Goal: Transaction & Acquisition: Purchase product/service

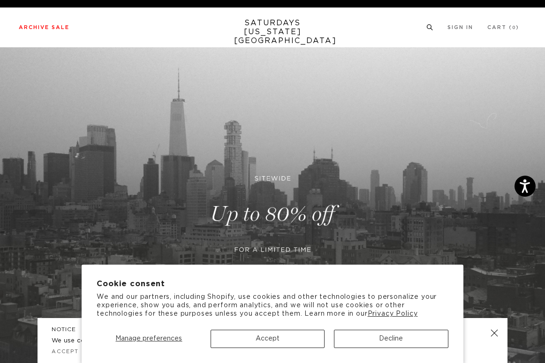
scroll to position [0, 0]
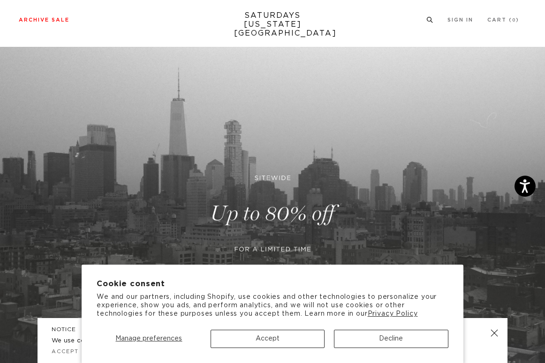
click at [429, 21] on circle at bounding box center [429, 19] width 4 height 4
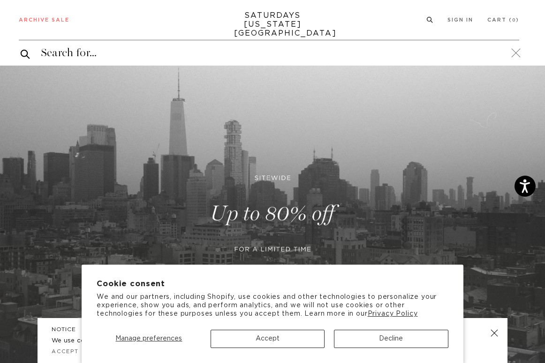
click at [330, 56] on input "search" at bounding box center [269, 52] width 500 height 15
paste input "Merino Jersey Standard LS Tee"
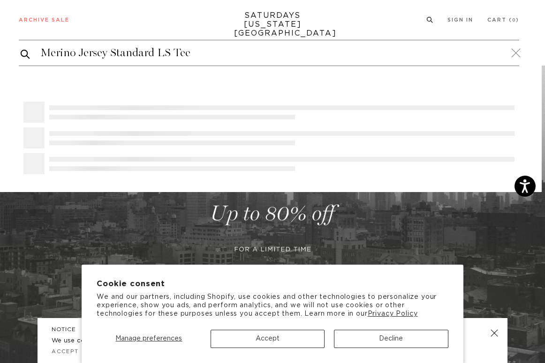
type input "Merino Jersey Standard LS Tee"
click at [21, 48] on button "submit" at bounding box center [25, 54] width 9 height 12
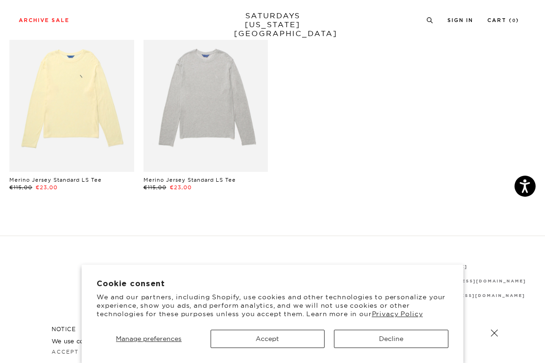
scroll to position [104, 0]
click at [229, 106] on link at bounding box center [205, 93] width 125 height 156
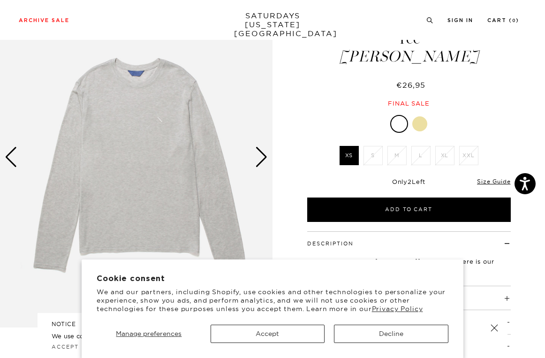
scroll to position [106, 0]
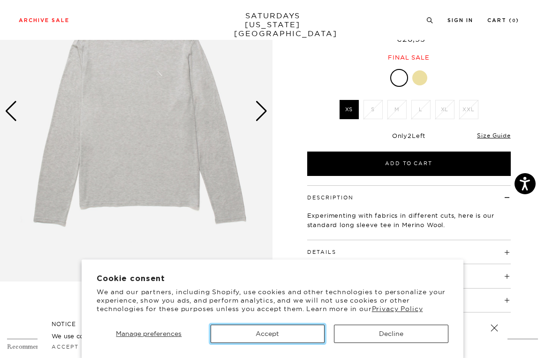
click at [298, 337] on button "Accept" at bounding box center [268, 333] width 114 height 18
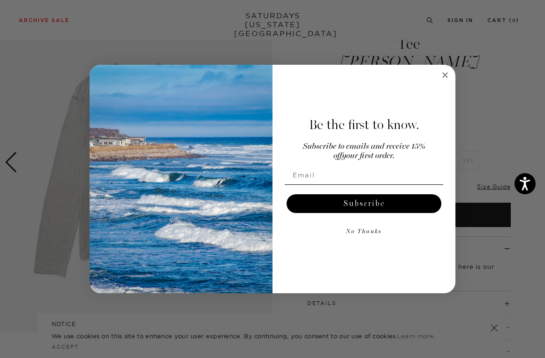
scroll to position [55, 0]
click at [444, 75] on icon "Close dialog" at bounding box center [445, 75] width 5 height 5
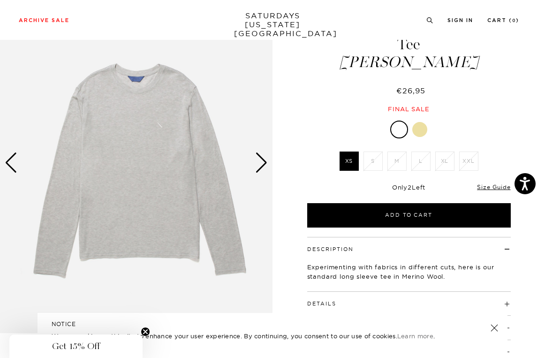
click at [264, 165] on div "Next slide" at bounding box center [261, 162] width 13 height 21
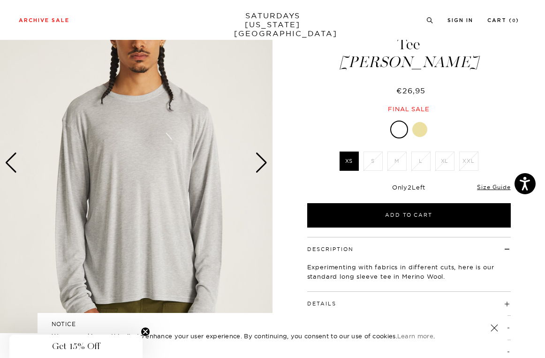
click at [264, 164] on div "Next slide" at bounding box center [261, 162] width 13 height 21
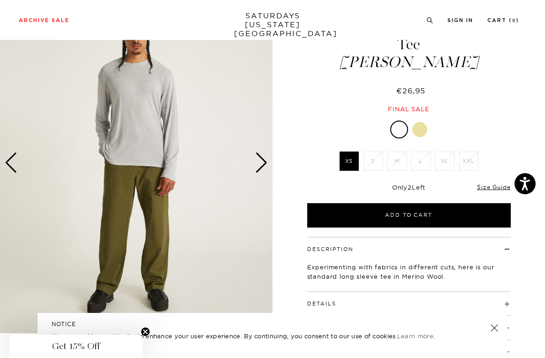
click at [264, 164] on div "Next slide" at bounding box center [261, 162] width 13 height 21
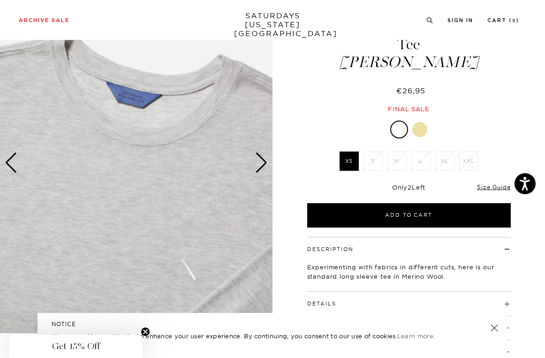
click at [262, 165] on div "Next slide" at bounding box center [261, 162] width 13 height 21
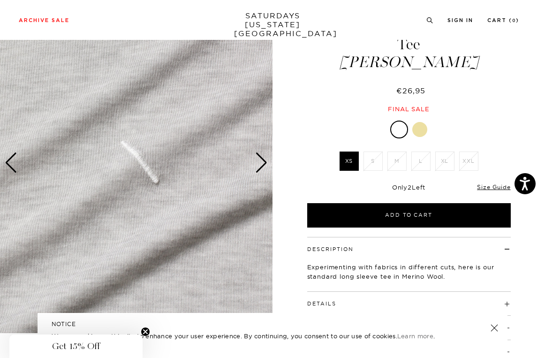
click at [262, 165] on div "Next slide" at bounding box center [261, 162] width 13 height 21
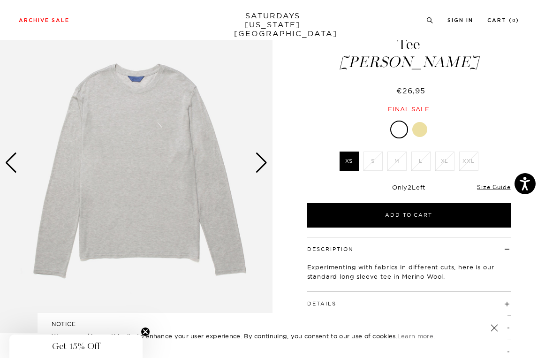
click at [262, 165] on div "Next slide" at bounding box center [261, 162] width 13 height 21
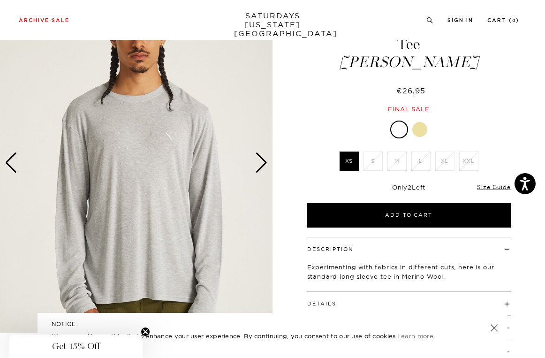
click at [262, 165] on div "Next slide" at bounding box center [261, 162] width 13 height 21
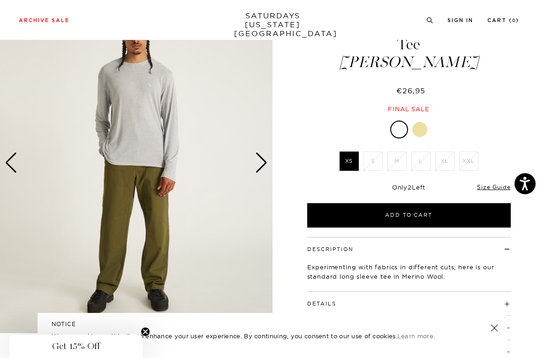
click at [262, 165] on div "Next slide" at bounding box center [261, 162] width 13 height 21
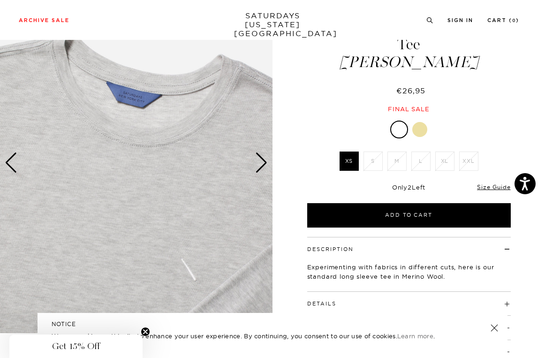
click at [262, 165] on div "Next slide" at bounding box center [261, 162] width 13 height 21
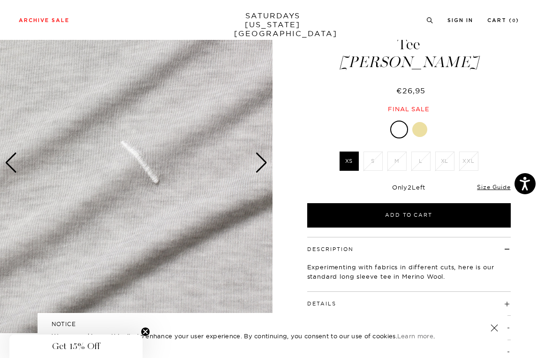
click at [262, 165] on div "Next slide" at bounding box center [261, 162] width 13 height 21
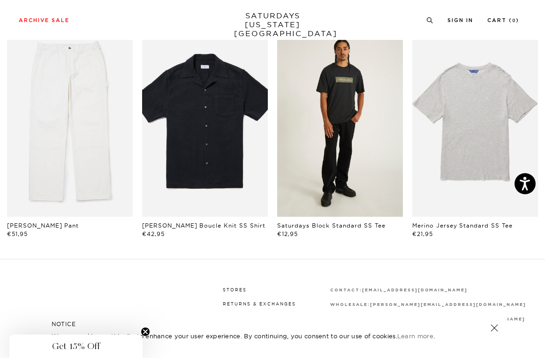
scroll to position [444, 0]
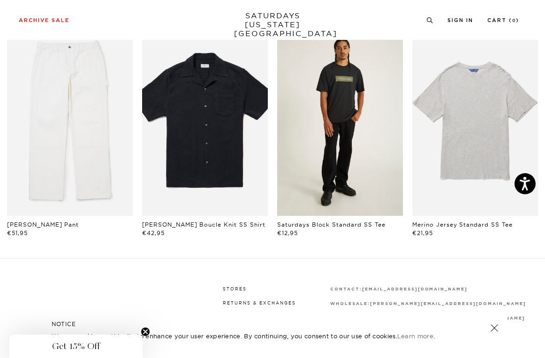
click at [328, 174] on link "files/MF2429ST03-BLACK_03.jpg" at bounding box center [340, 121] width 126 height 188
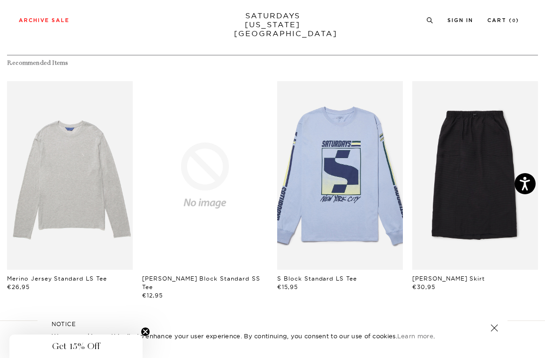
scroll to position [399, 0]
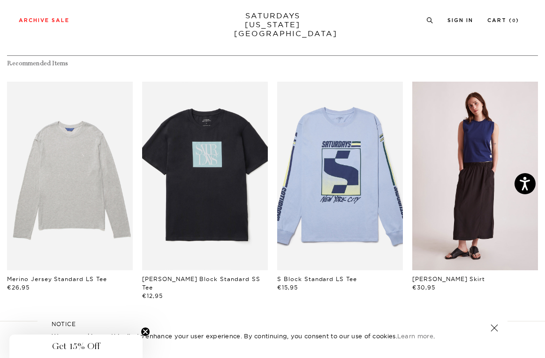
click at [515, 217] on link "files/W22431SR01-BLACK_06.jpg" at bounding box center [475, 176] width 126 height 188
